Goal: Navigation & Orientation: Find specific page/section

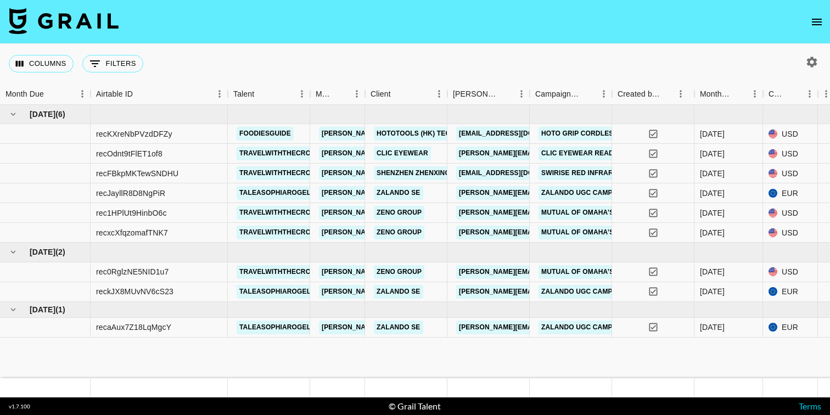
click at [814, 20] on icon "open drawer" at bounding box center [816, 21] width 13 height 13
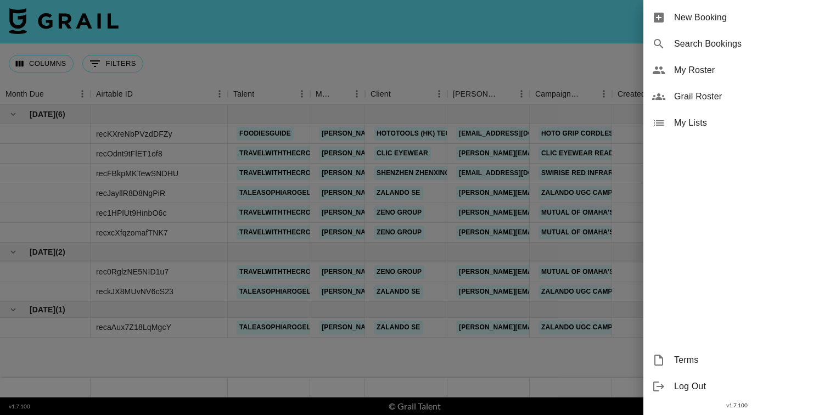
click at [687, 95] on span "Grail Roster" at bounding box center [747, 96] width 147 height 13
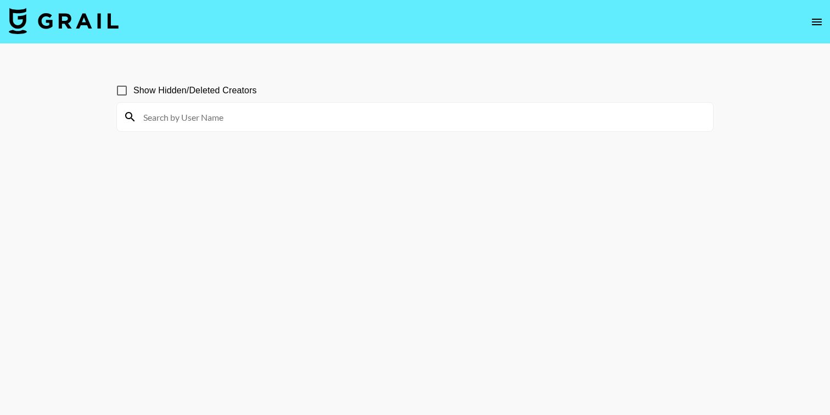
click at [820, 32] on nav at bounding box center [415, 22] width 830 height 44
click at [815, 21] on icon "open drawer" at bounding box center [816, 22] width 10 height 7
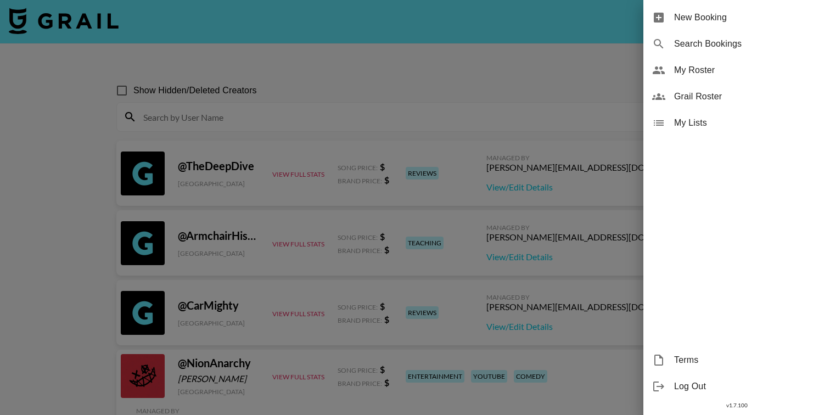
click at [456, 76] on div at bounding box center [415, 207] width 830 height 415
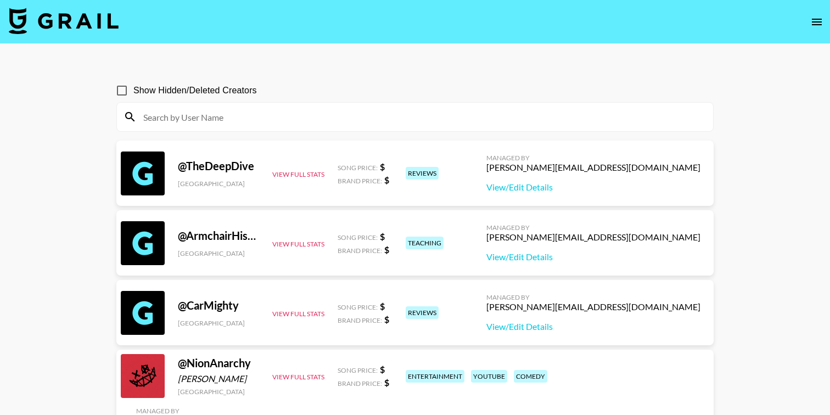
click at [80, 19] on img at bounding box center [64, 21] width 110 height 26
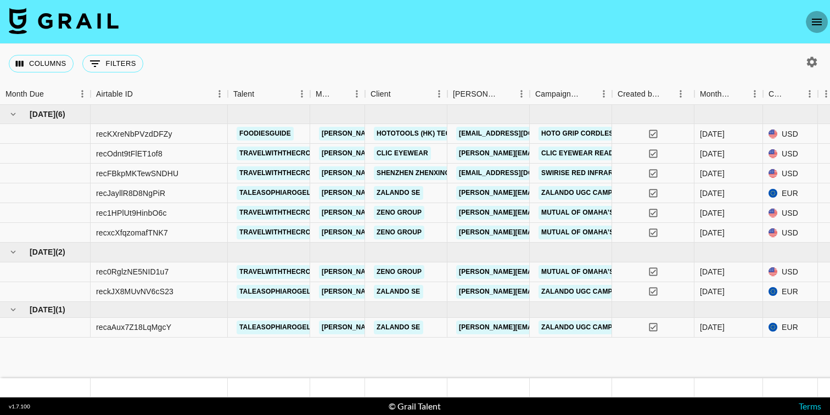
click at [816, 30] on button "open drawer" at bounding box center [816, 22] width 22 height 22
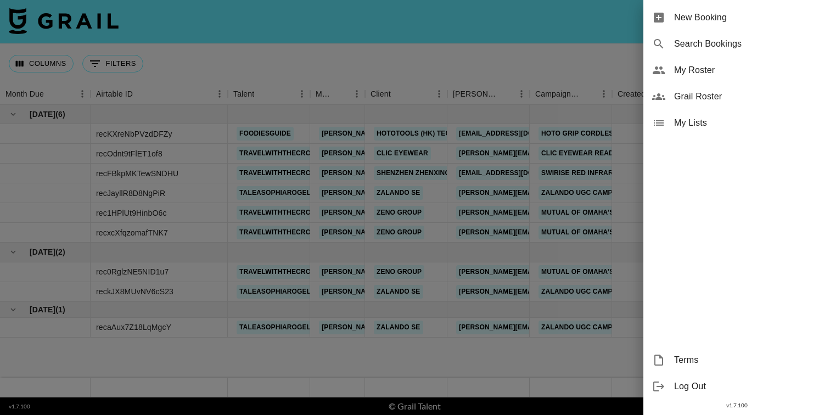
click at [691, 97] on span "Grail Roster" at bounding box center [747, 96] width 147 height 13
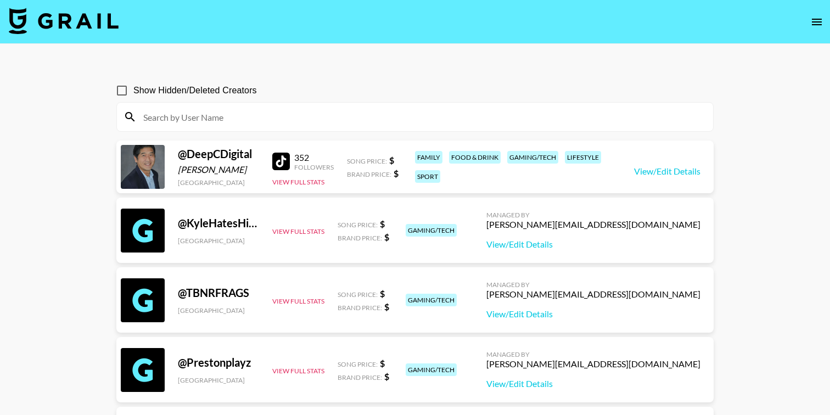
click at [120, 90] on input "Show Hidden/Deleted Creators" at bounding box center [121, 90] width 23 height 23
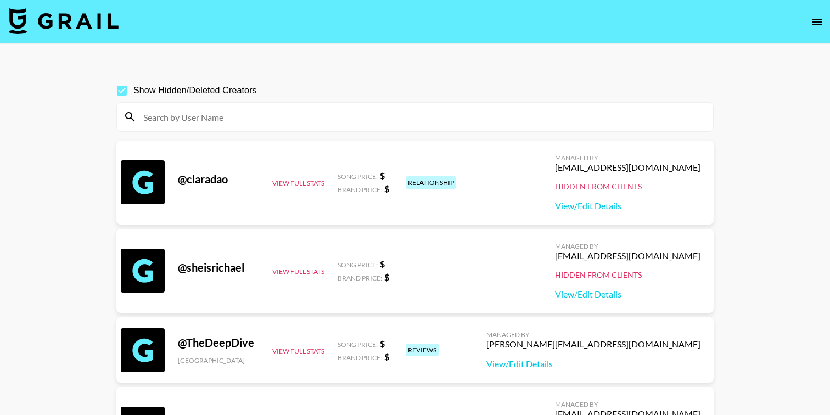
click at [122, 91] on input "Show Hidden/Deleted Creators" at bounding box center [121, 90] width 23 height 23
checkbox input "false"
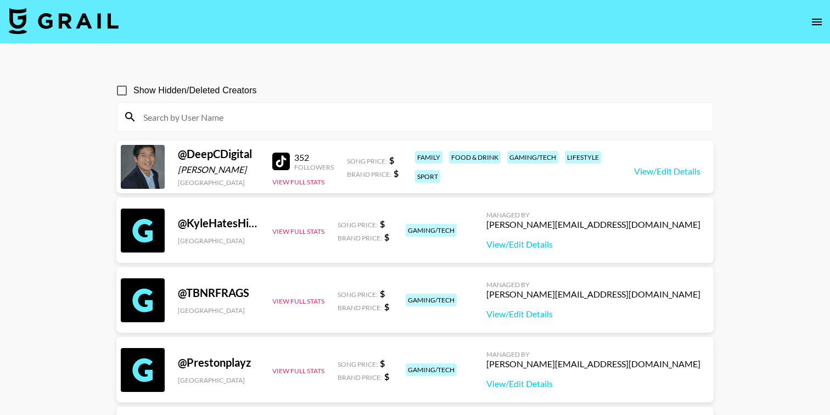
click at [813, 20] on icon "open drawer" at bounding box center [816, 21] width 13 height 13
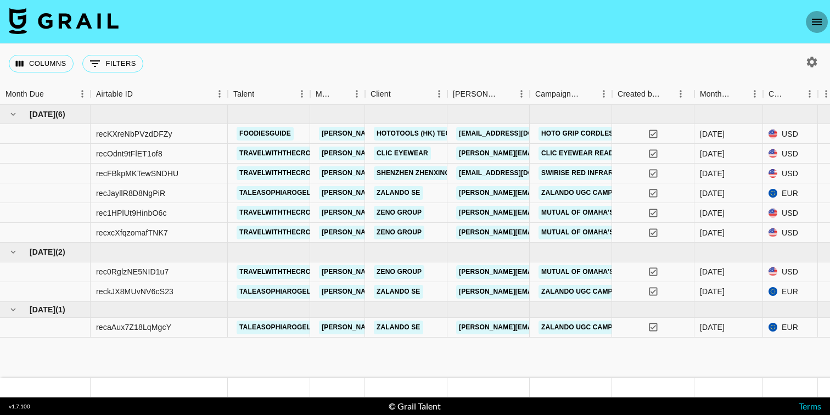
click at [819, 20] on icon "open drawer" at bounding box center [816, 21] width 13 height 13
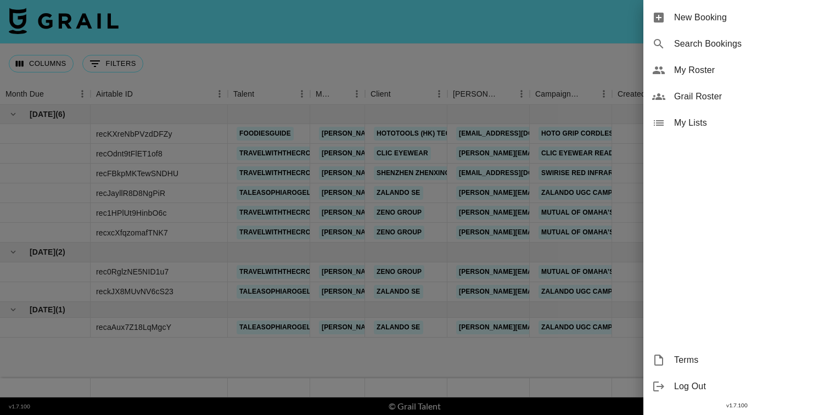
click at [700, 101] on span "Grail Roster" at bounding box center [747, 96] width 147 height 13
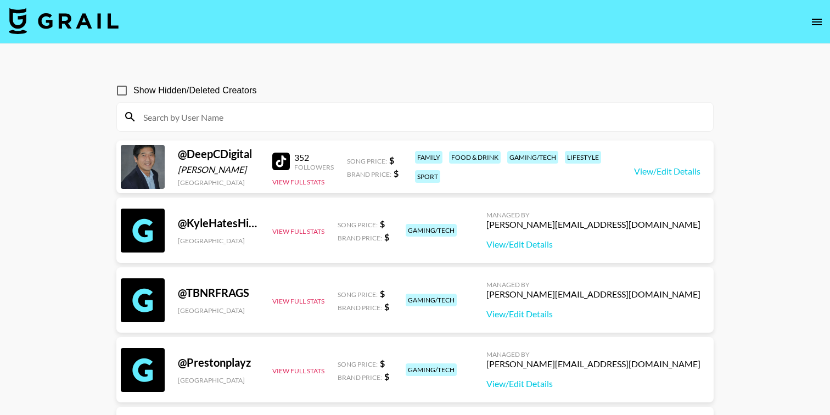
click at [77, 17] on img at bounding box center [64, 21] width 110 height 26
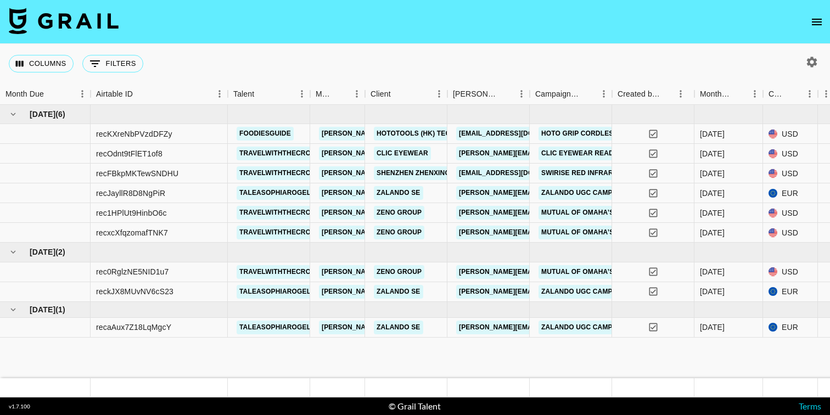
click at [813, 26] on icon "open drawer" at bounding box center [816, 21] width 13 height 13
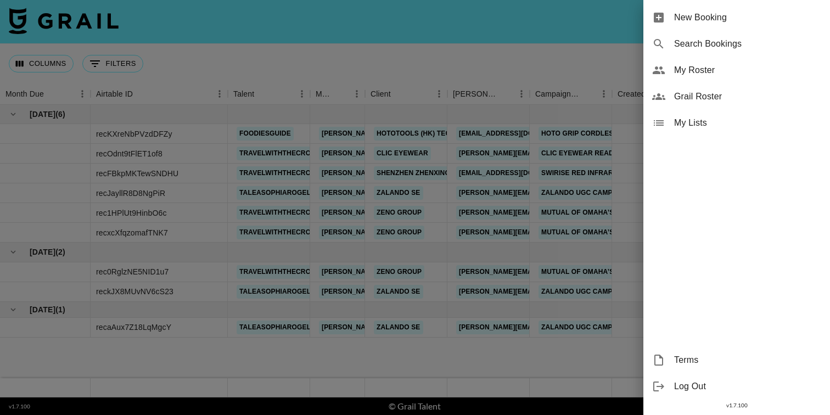
click at [462, 66] on div at bounding box center [415, 207] width 830 height 415
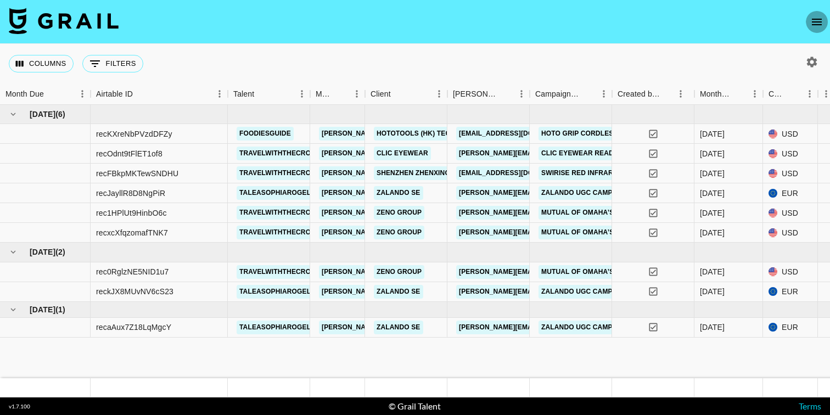
click at [817, 19] on icon "open drawer" at bounding box center [816, 22] width 10 height 7
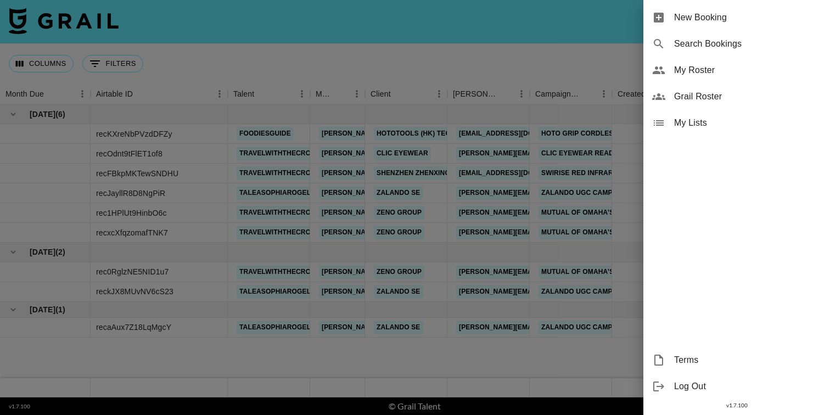
click at [471, 49] on div at bounding box center [415, 207] width 830 height 415
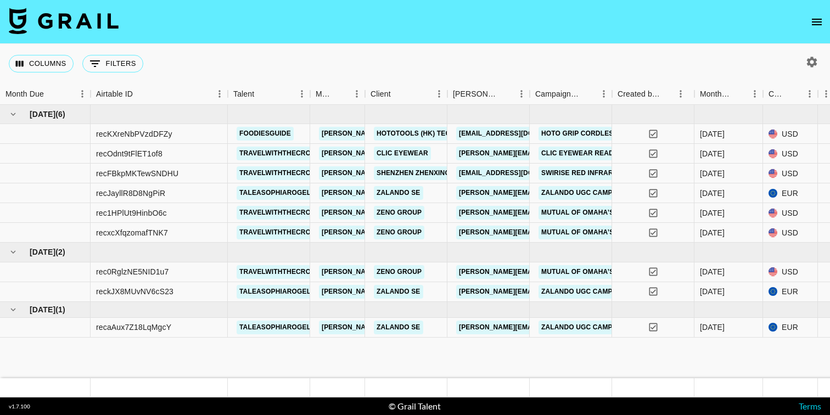
click at [816, 22] on icon "open drawer" at bounding box center [816, 22] width 10 height 7
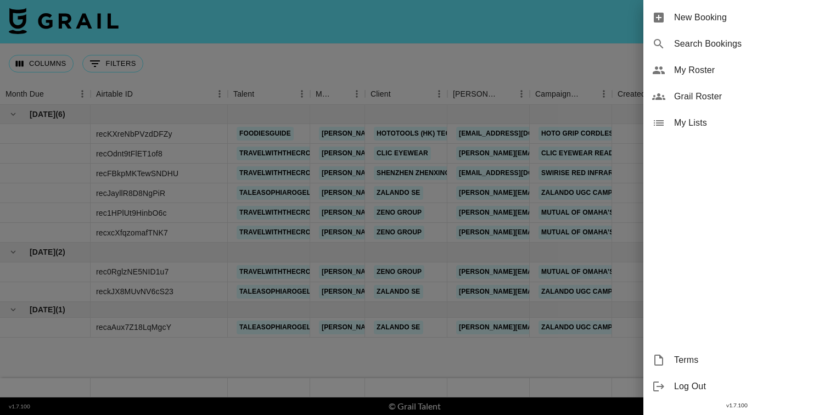
click at [698, 92] on span "Grail Roster" at bounding box center [747, 96] width 147 height 13
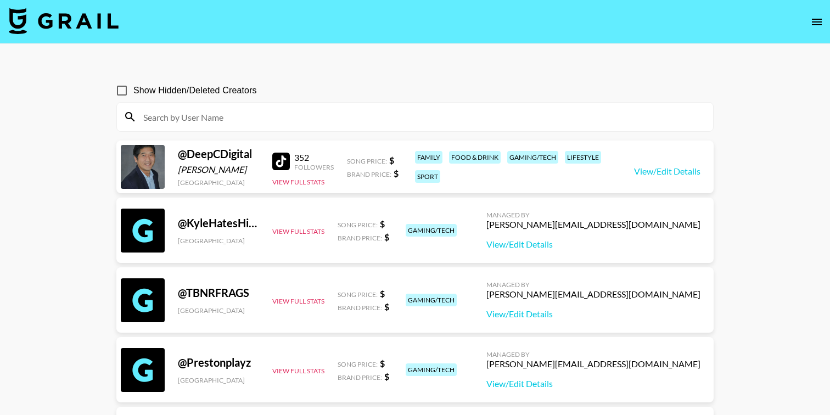
click at [55, 22] on img at bounding box center [64, 21] width 110 height 26
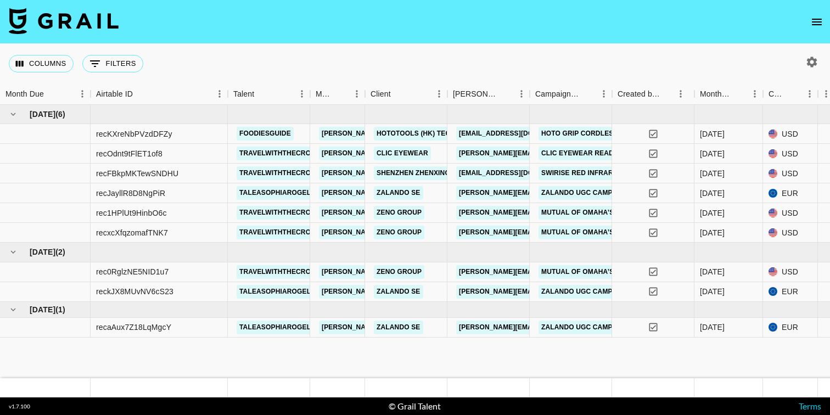
click at [817, 73] on div "Columns 0 Filters + Booking" at bounding box center [415, 64] width 830 height 40
click at [814, 63] on icon "button" at bounding box center [811, 62] width 10 height 10
select select "Jun '25"
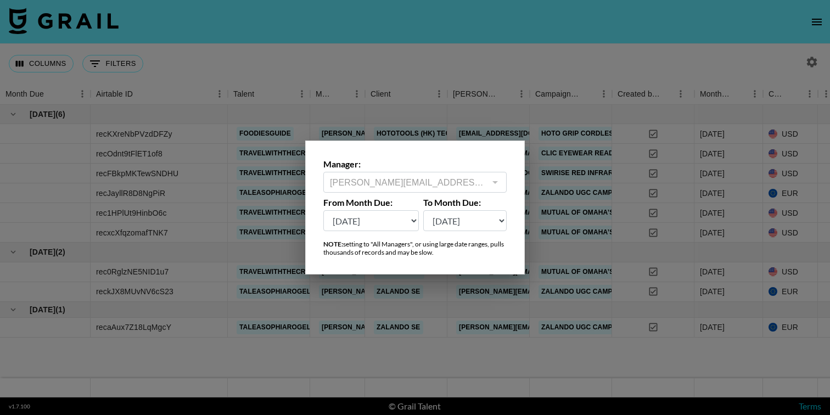
click at [433, 64] on div at bounding box center [415, 207] width 830 height 415
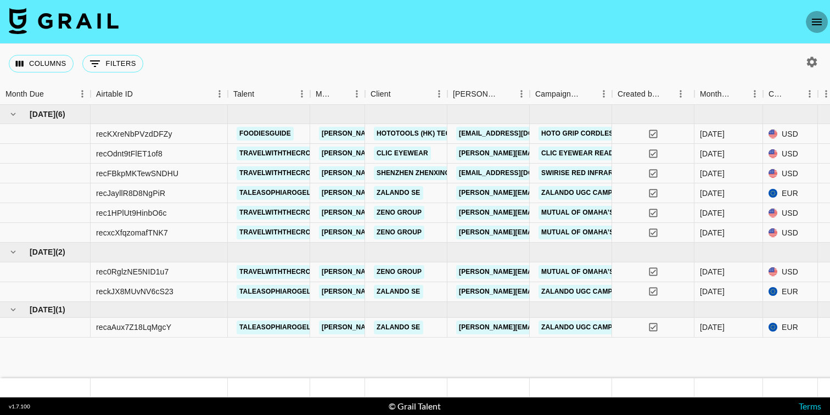
click at [816, 25] on icon "open drawer" at bounding box center [816, 21] width 13 height 13
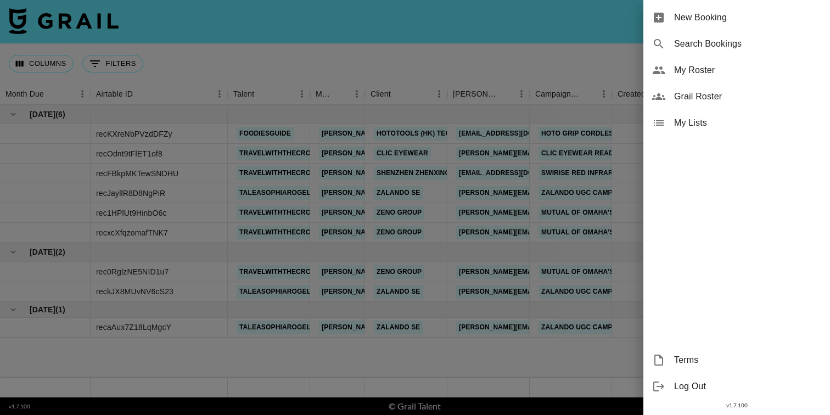
click at [681, 92] on span "Grail Roster" at bounding box center [747, 96] width 147 height 13
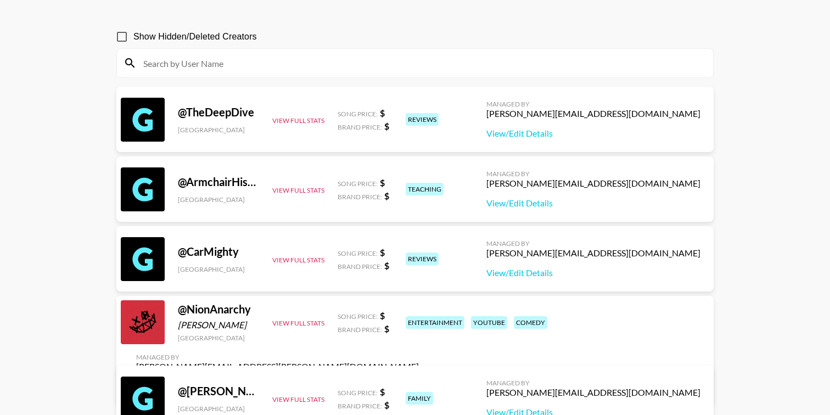
scroll to position [54, 0]
click at [151, 258] on div at bounding box center [143, 258] width 44 height 44
click at [293, 258] on button "View Full Stats" at bounding box center [298, 259] width 52 height 8
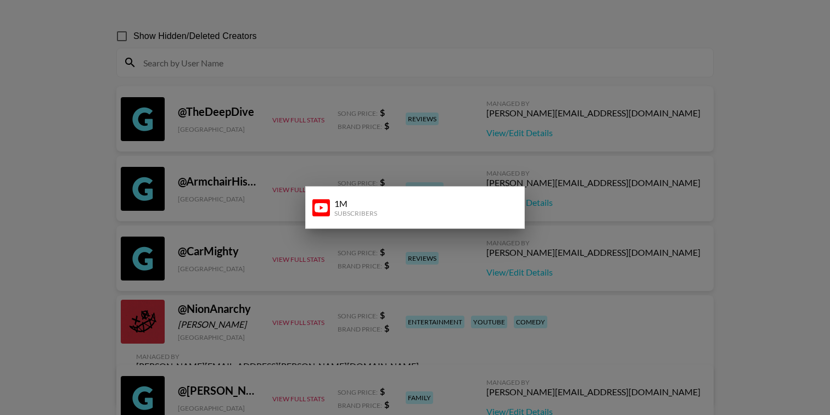
click at [16, 269] on div at bounding box center [415, 207] width 830 height 415
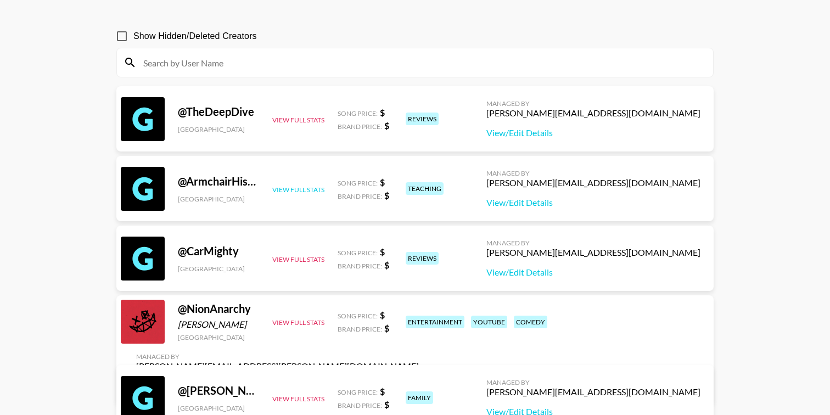
click at [290, 190] on button "View Full Stats" at bounding box center [298, 189] width 52 height 8
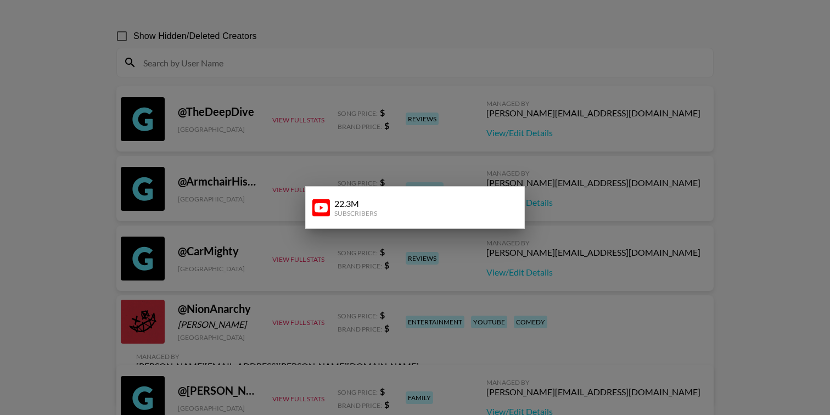
click at [95, 212] on div at bounding box center [415, 207] width 830 height 415
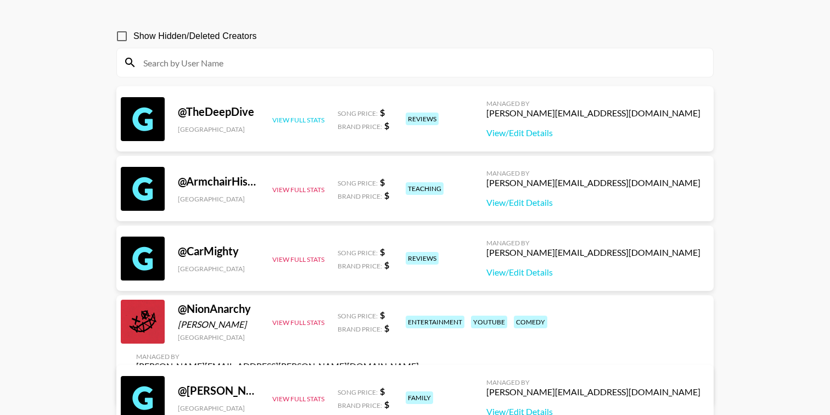
click at [314, 120] on button "View Full Stats" at bounding box center [298, 120] width 52 height 8
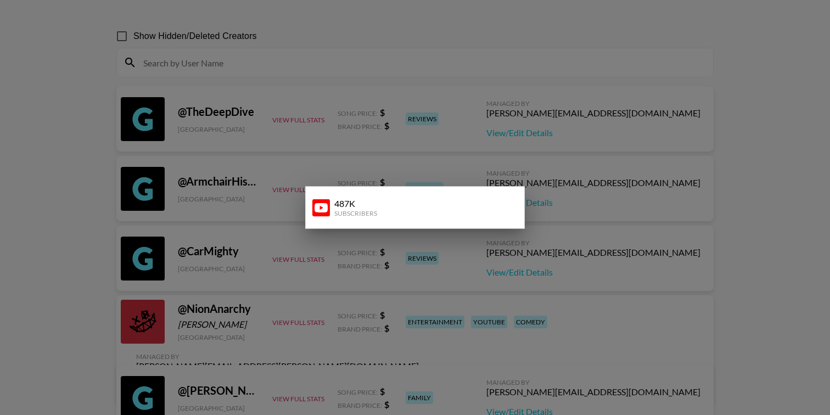
click at [62, 153] on div at bounding box center [415, 207] width 830 height 415
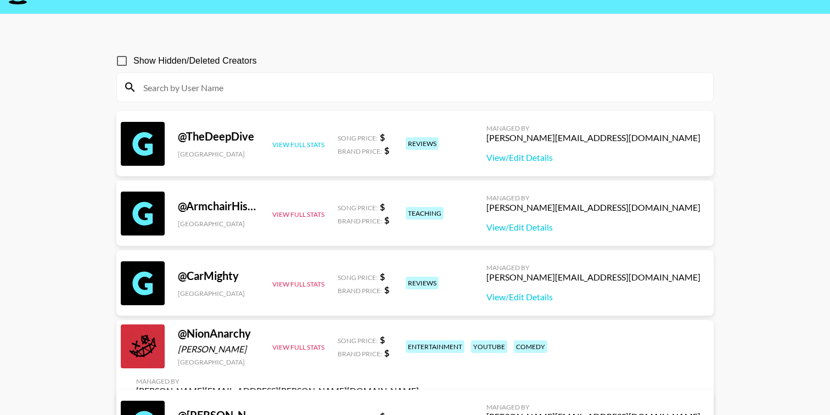
scroll to position [0, 0]
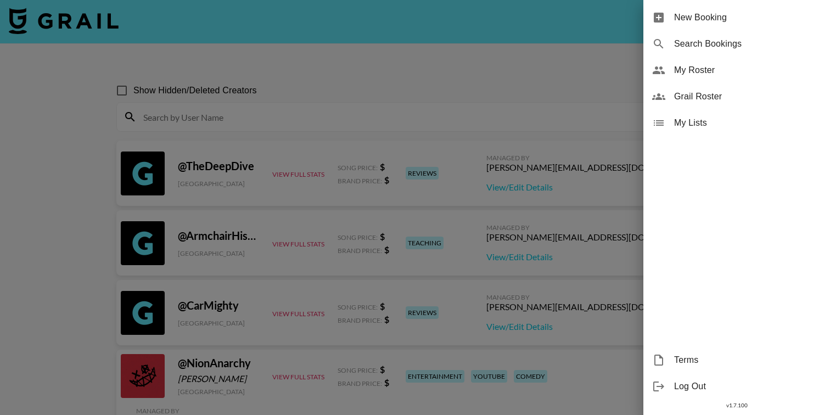
click at [527, 65] on div at bounding box center [415, 207] width 830 height 415
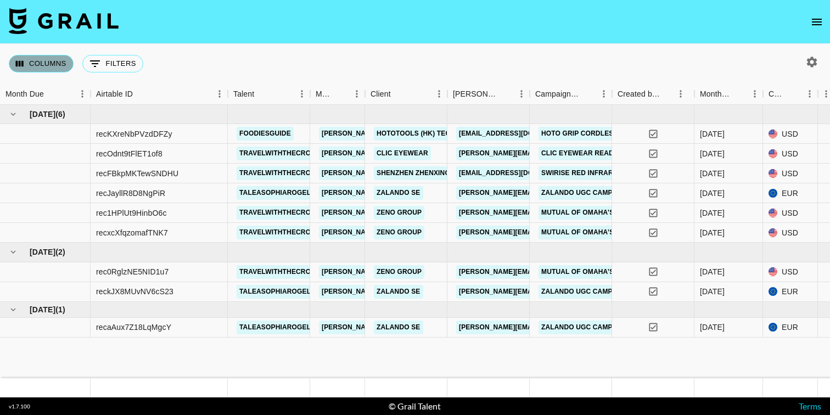
click at [49, 56] on button "Columns" at bounding box center [41, 64] width 65 height 18
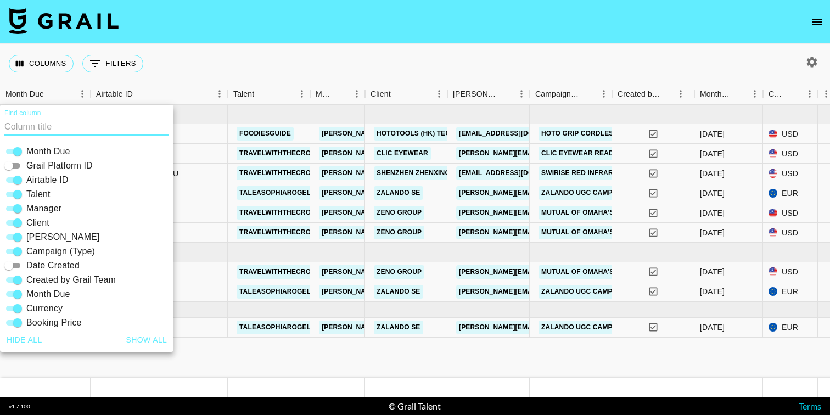
click at [50, 45] on div "Columns 0 Filters + Booking" at bounding box center [78, 64] width 139 height 40
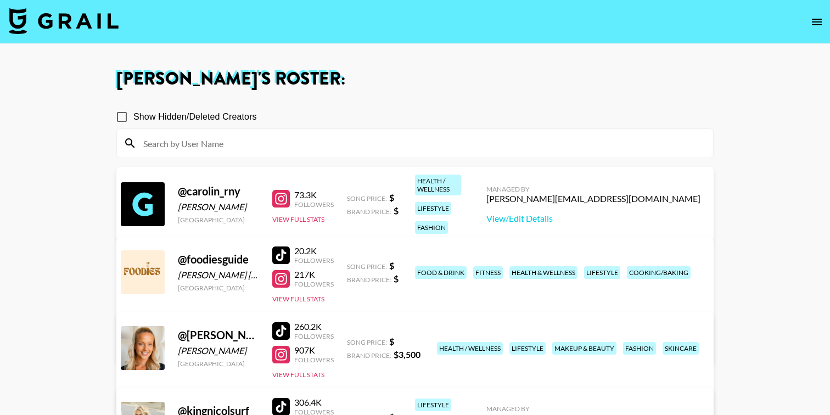
scroll to position [137, 0]
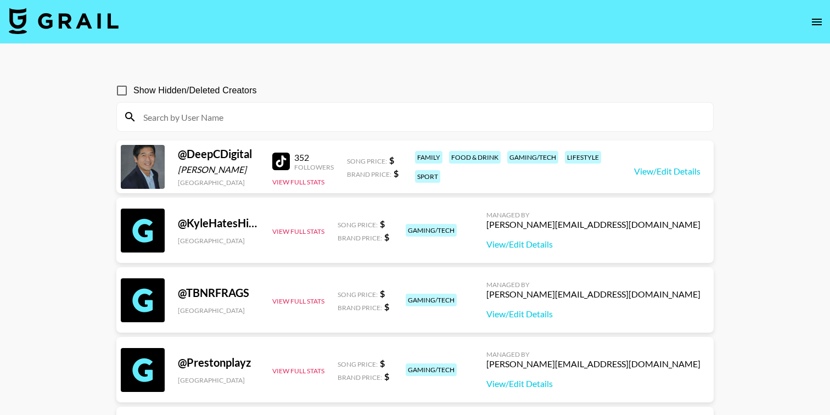
click at [816, 22] on icon "open drawer" at bounding box center [816, 21] width 13 height 13
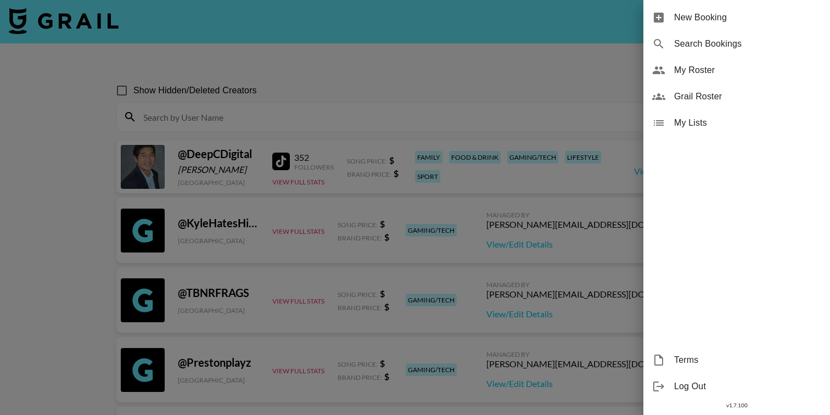
click at [716, 74] on span "My Roster" at bounding box center [747, 70] width 147 height 13
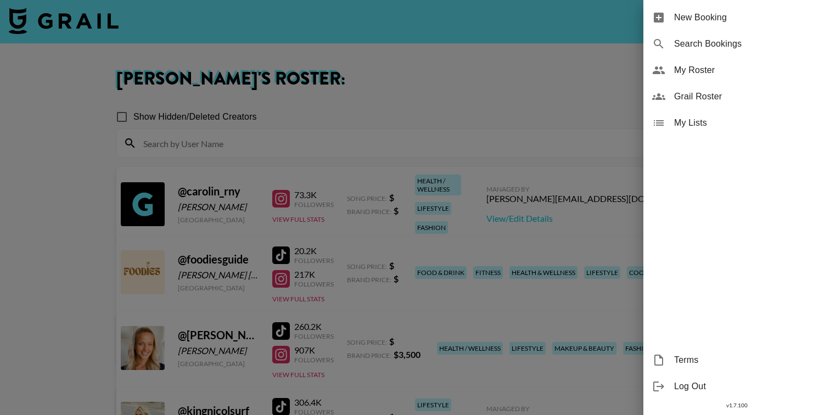
click at [727, 93] on span "Grail Roster" at bounding box center [747, 96] width 147 height 13
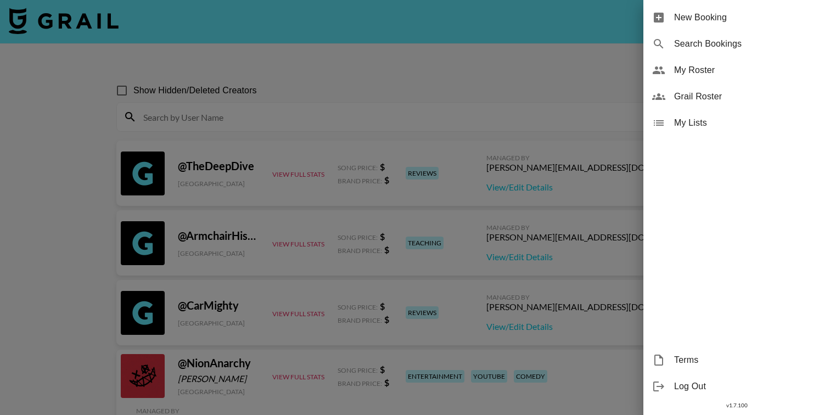
click at [50, 174] on div at bounding box center [415, 207] width 830 height 415
